Goal: Task Accomplishment & Management: Use online tool/utility

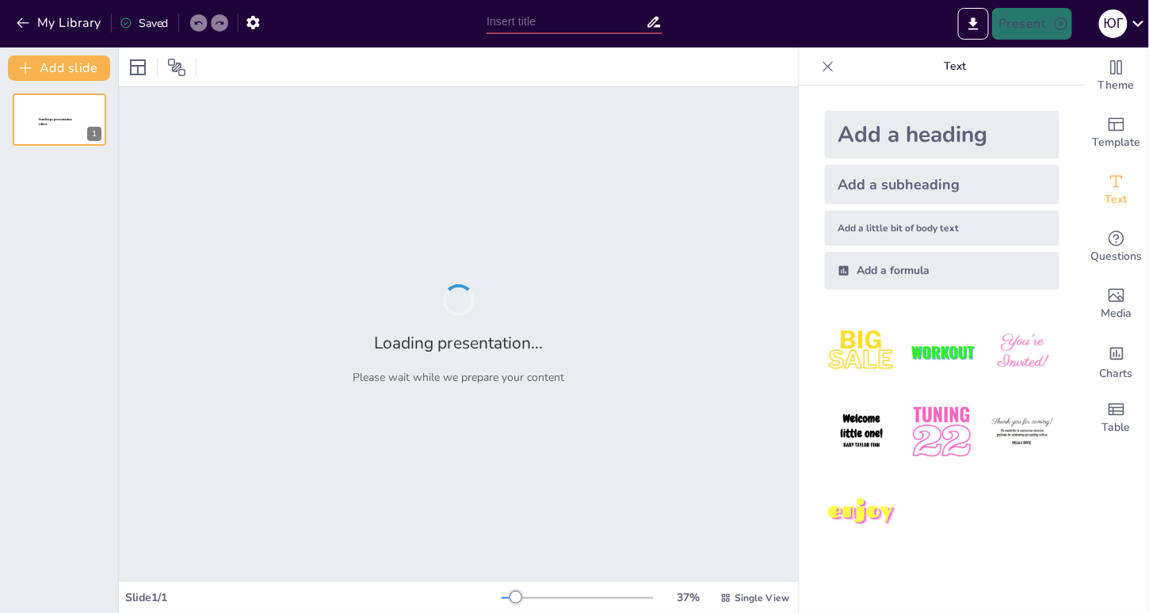
type input "Деталізація звернень клієнтів щодо режиму роботи магазинів"
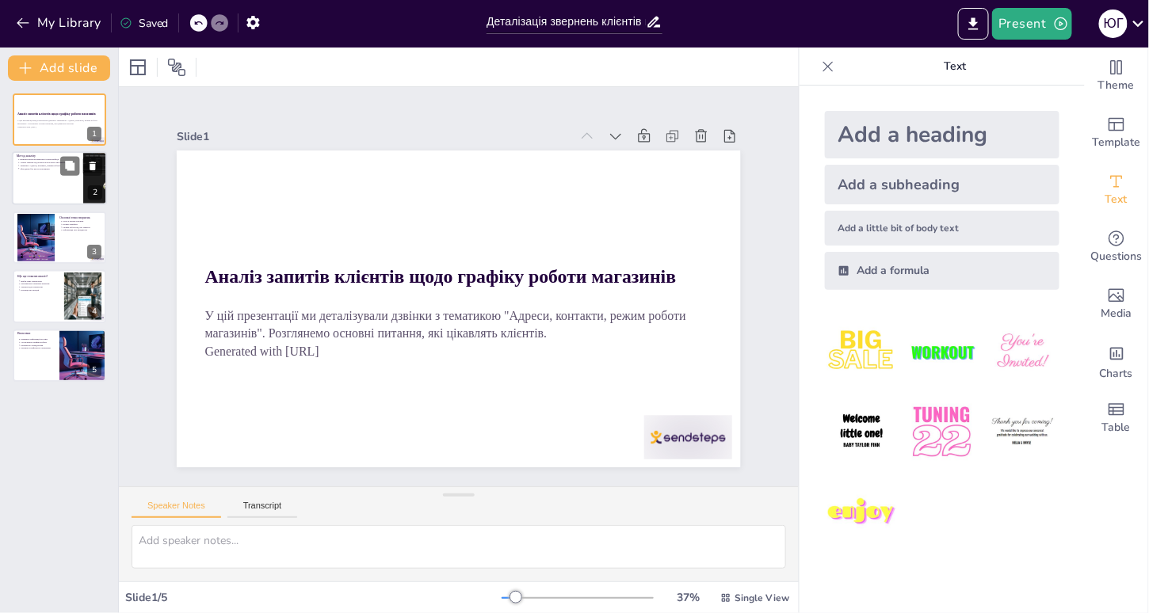
click at [34, 188] on div at bounding box center [59, 179] width 95 height 54
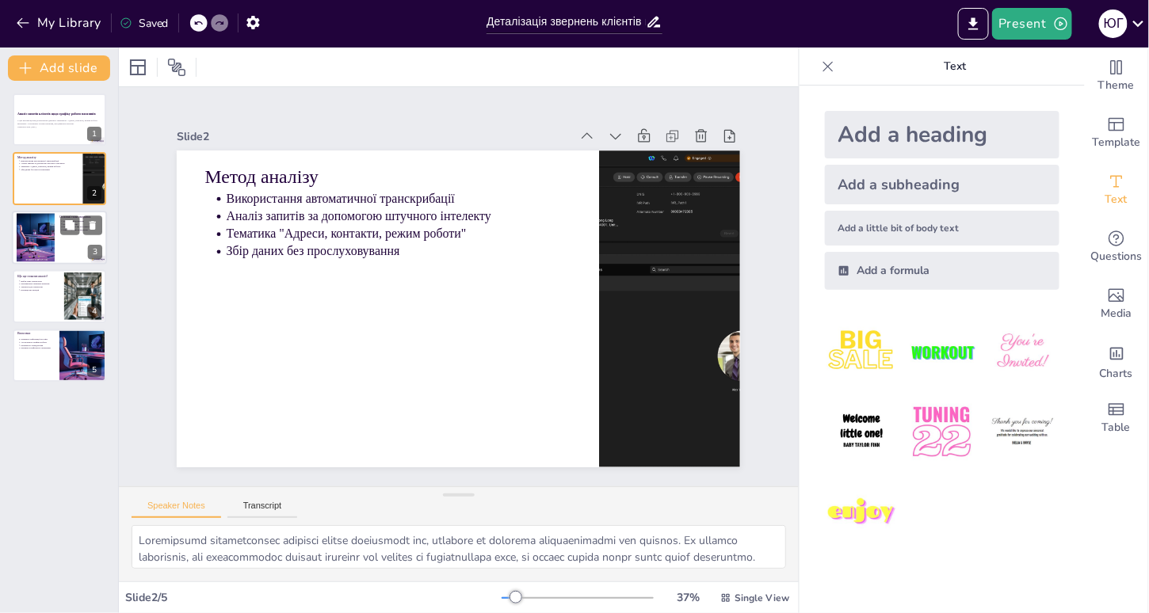
click at [33, 231] on div at bounding box center [36, 238] width 38 height 54
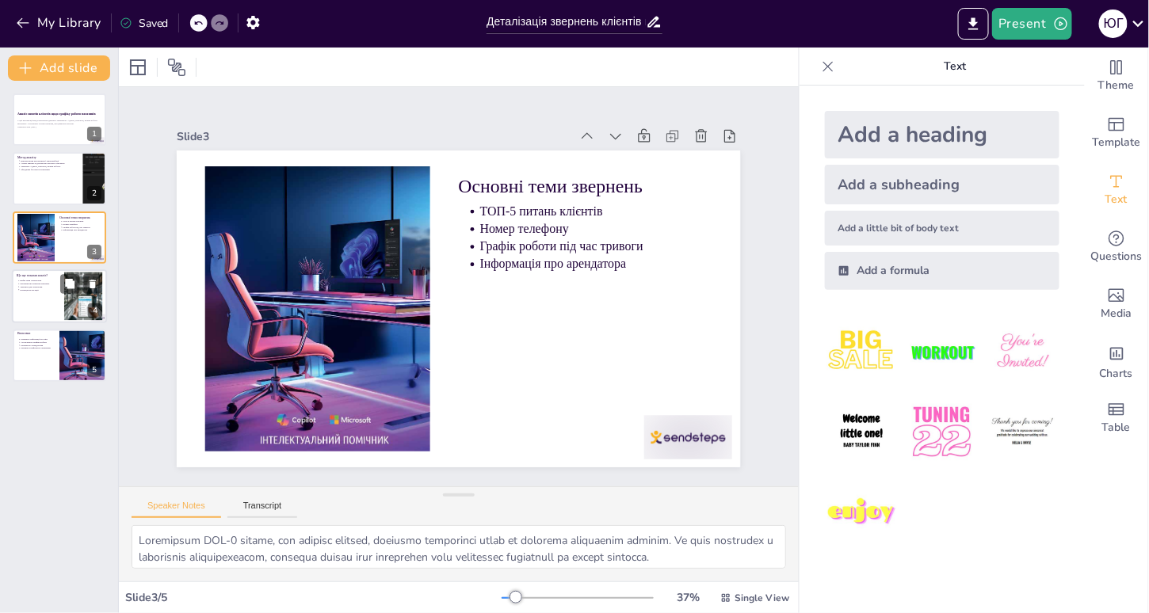
click at [28, 289] on p "Корекція інструкцій" at bounding box center [40, 290] width 40 height 3
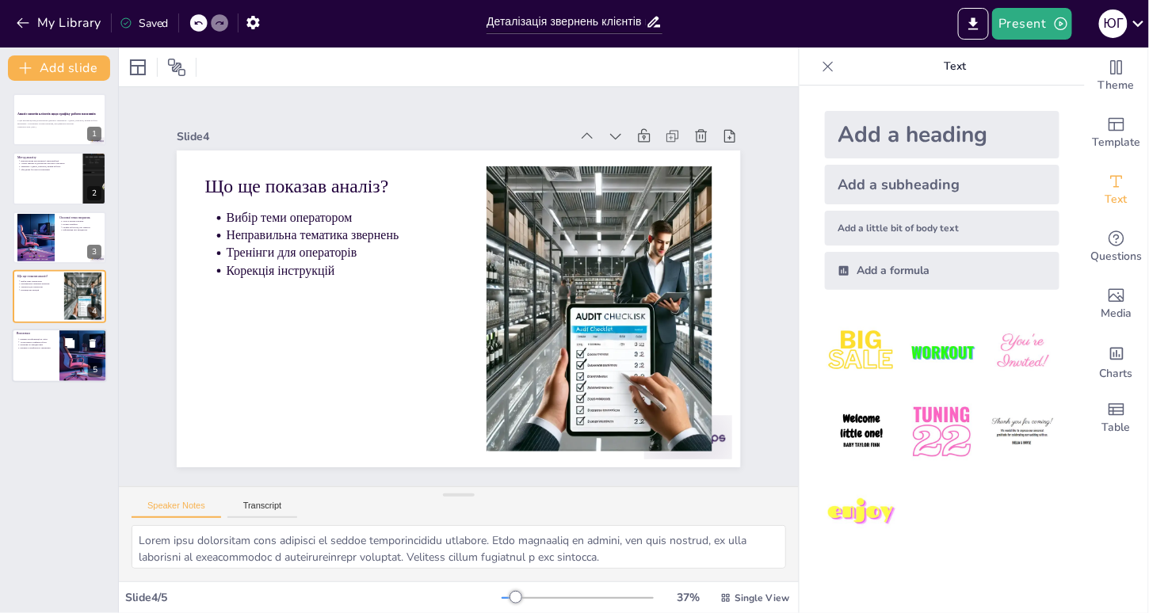
click at [31, 358] on div at bounding box center [59, 356] width 95 height 54
type textarea "Наявність актуальної інформації на сайті є критично важливою для зручності кліє…"
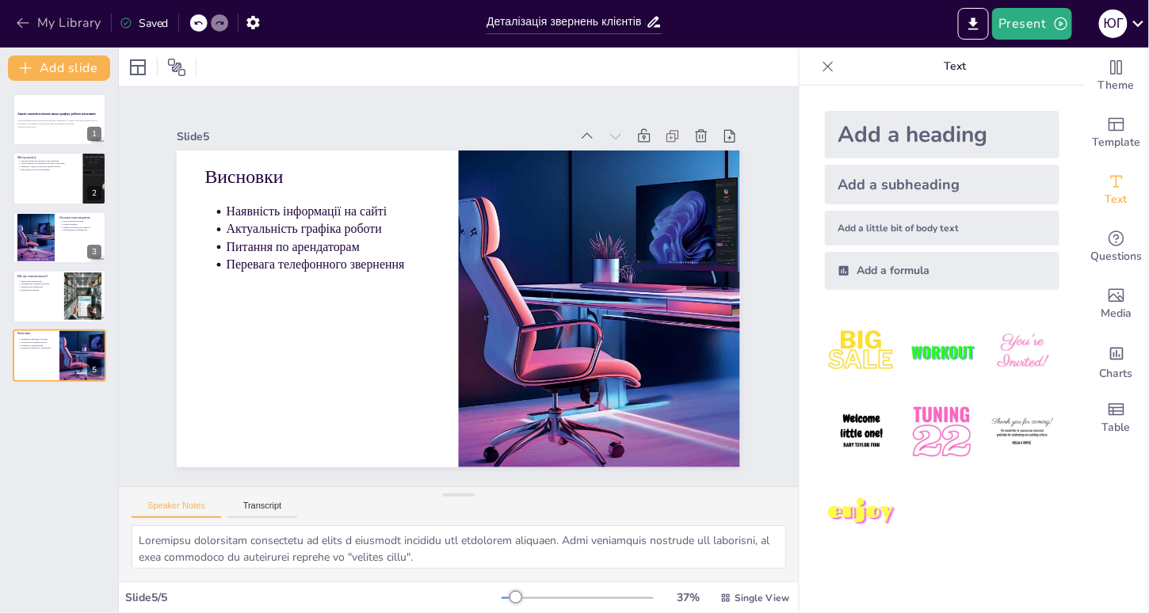
click at [17, 26] on icon "button" at bounding box center [23, 23] width 16 height 16
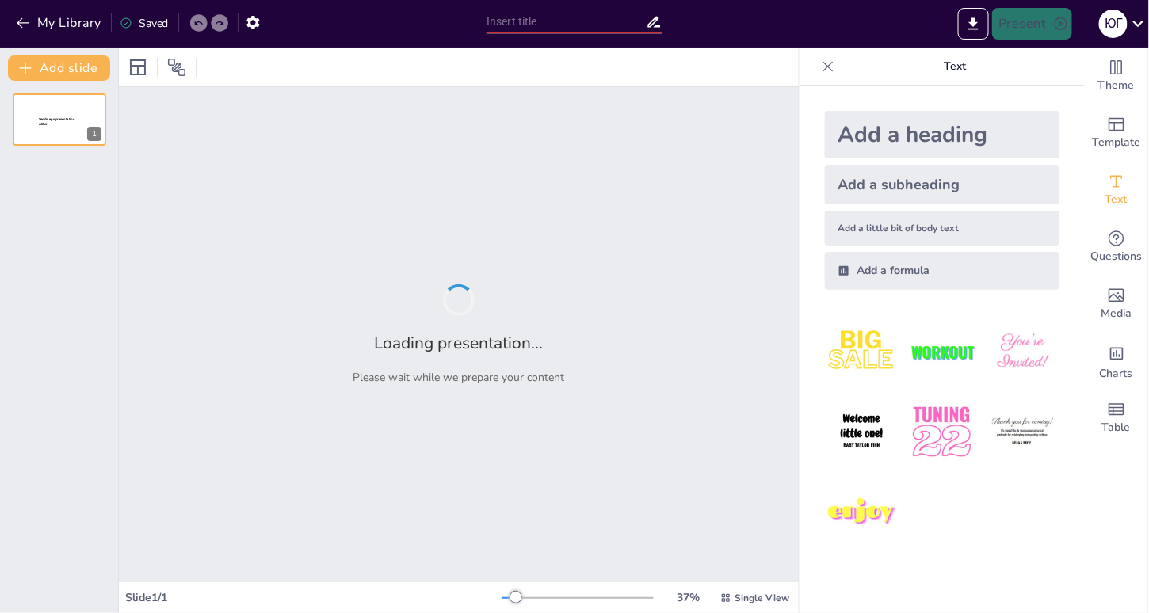
type input "Деталізація звернень клієнтів щодо режиму роботи магазинів"
